Goal: Information Seeking & Learning: Find specific fact

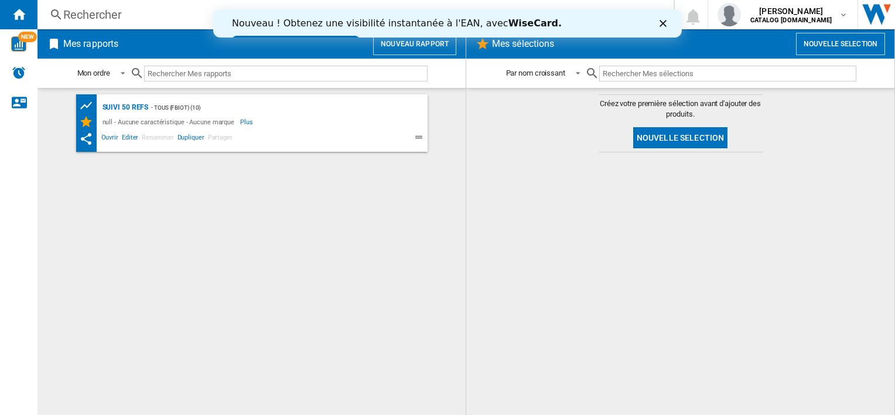
click at [143, 16] on div "Rechercher" at bounding box center [353, 14] width 580 height 16
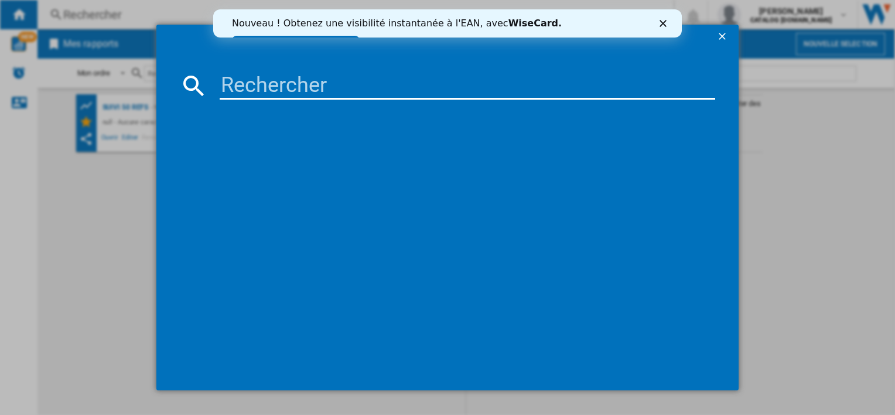
click at [250, 87] on input at bounding box center [467, 85] width 495 height 28
type input "RH2039"
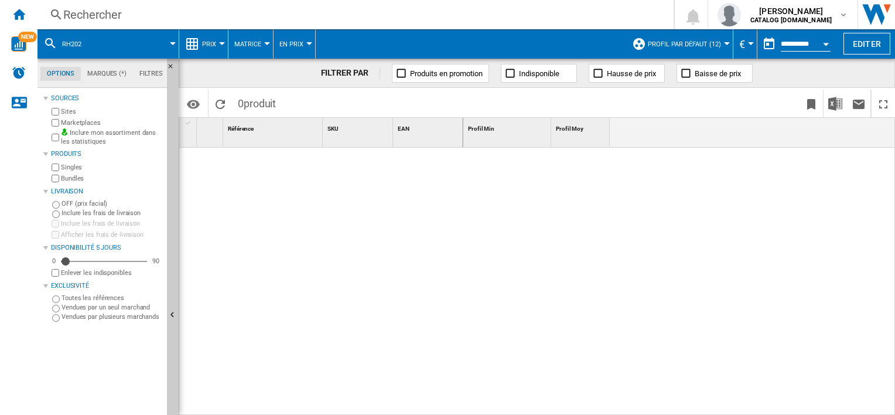
click at [223, 41] on md-menu "Prix Prix Matrice des prix Classement des prix Analyses Base 100 Références com…" at bounding box center [203, 43] width 49 height 29
click at [223, 45] on md-menu "Prix Prix Matrice des prix Classement des prix Analyses Base 100 Références com…" at bounding box center [203, 43] width 49 height 29
click at [223, 43] on div at bounding box center [222, 43] width 6 height 3
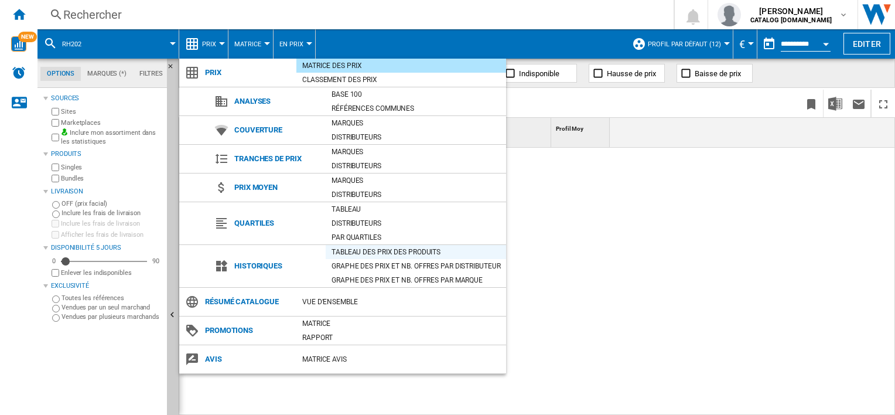
click at [344, 251] on div "Tableau des prix des produits" at bounding box center [416, 252] width 180 height 12
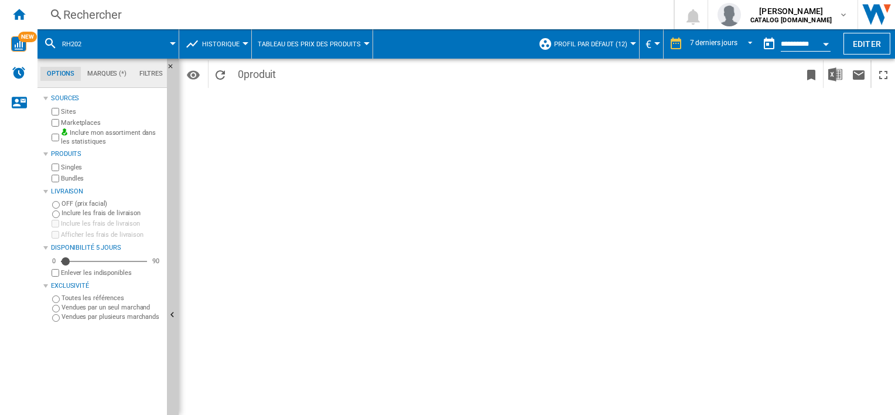
click at [108, 18] on div "Rechercher" at bounding box center [353, 14] width 580 height 16
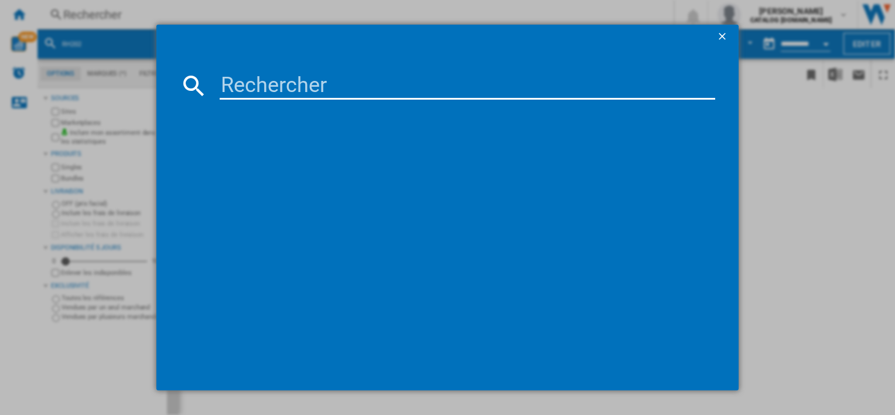
click at [349, 97] on input at bounding box center [467, 85] width 495 height 28
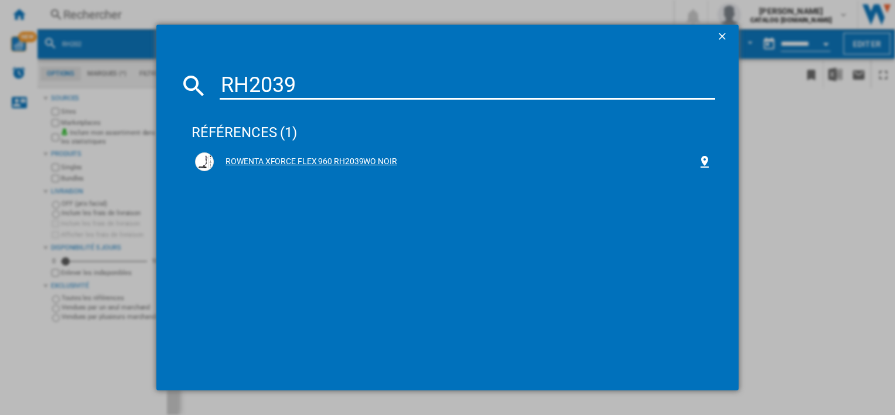
type input "RH2039"
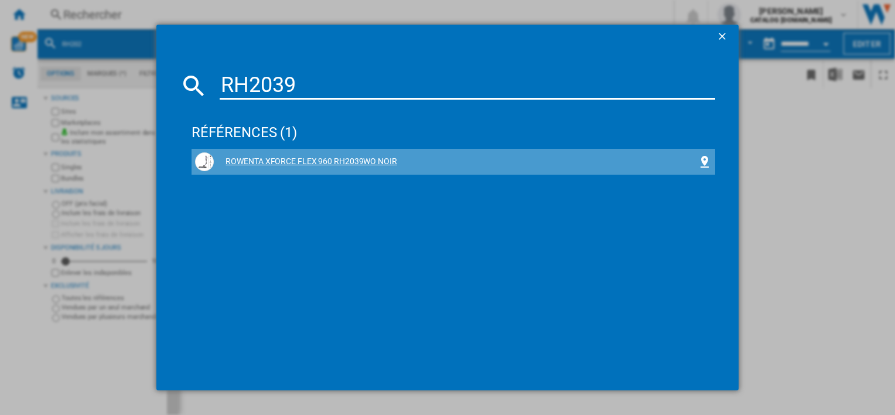
click at [306, 162] on div "ROWENTA XFORCE FLEX 960 RH2039WO NOIR" at bounding box center [455, 162] width 483 height 12
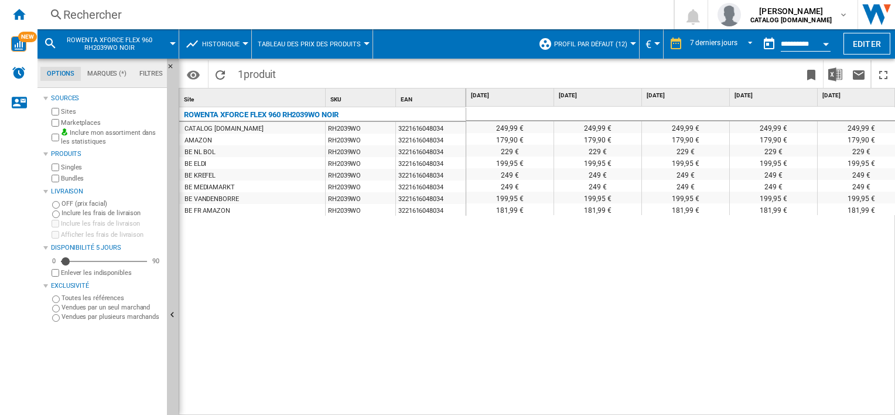
click at [143, 12] on div "Rechercher" at bounding box center [353, 14] width 580 height 16
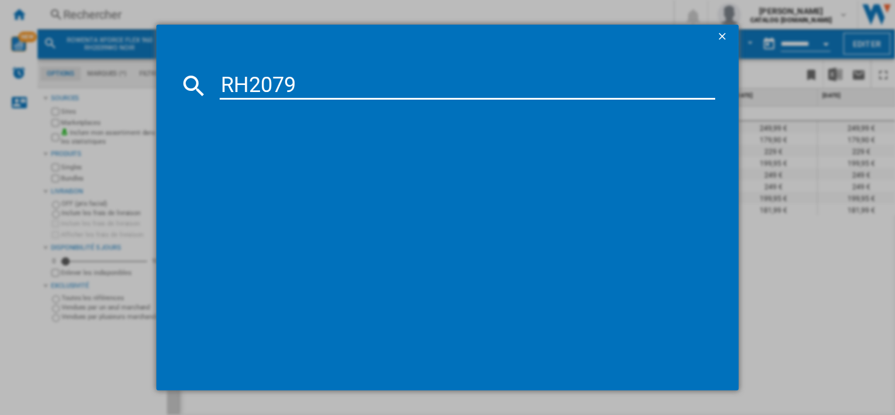
type input "RH2079"
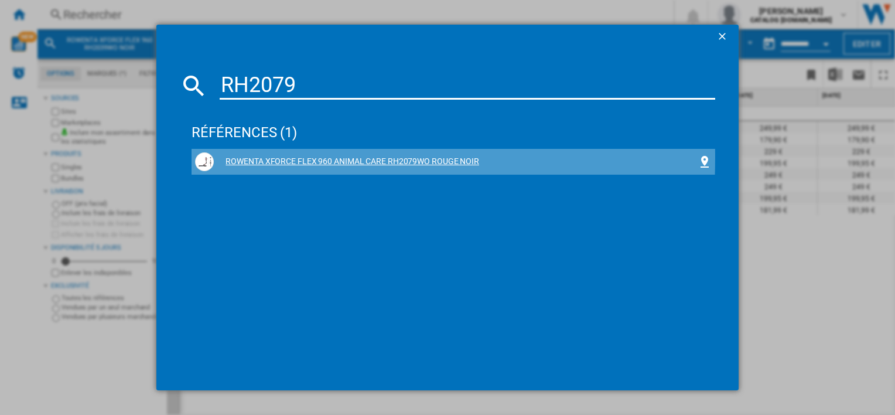
click at [306, 157] on div "ROWENTA XFORCE FLEX 960 ANIMAL CARE RH2079WO ROUGE NOIR" at bounding box center [455, 162] width 483 height 12
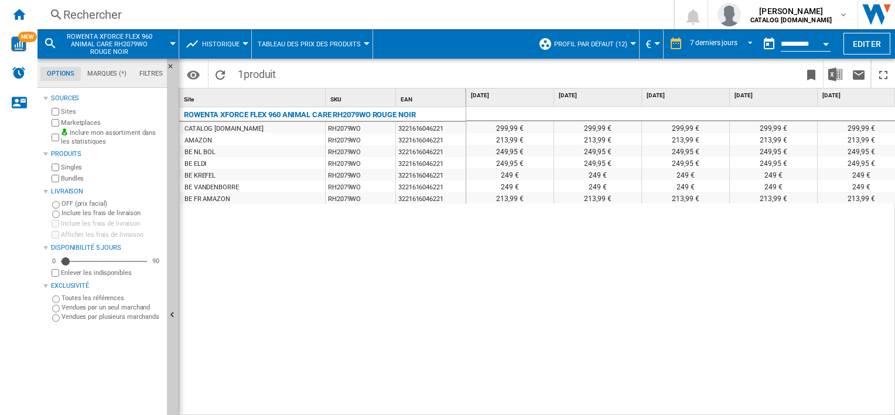
click at [167, 13] on div "Rechercher" at bounding box center [353, 14] width 580 height 16
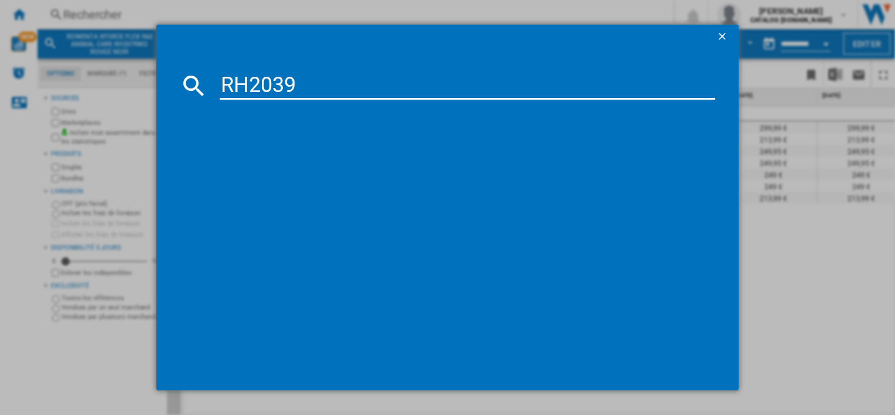
type input "RH2039"
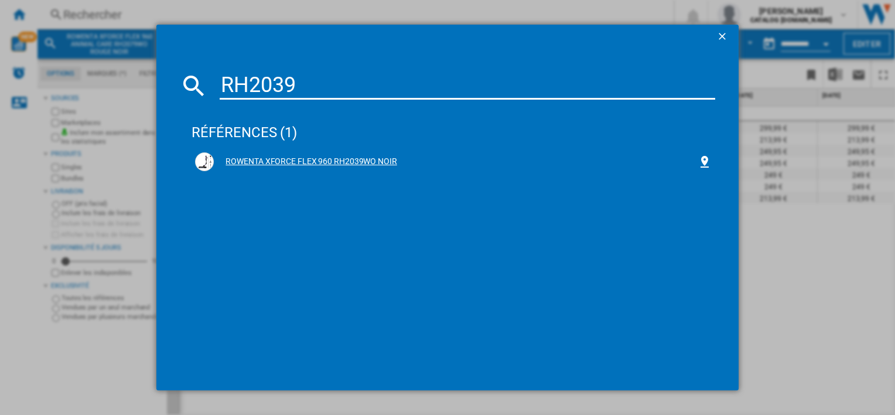
click at [321, 162] on div "ROWENTA XFORCE FLEX 960 RH2039WO NOIR" at bounding box center [455, 162] width 483 height 12
